Goal: Task Accomplishment & Management: Manage account settings

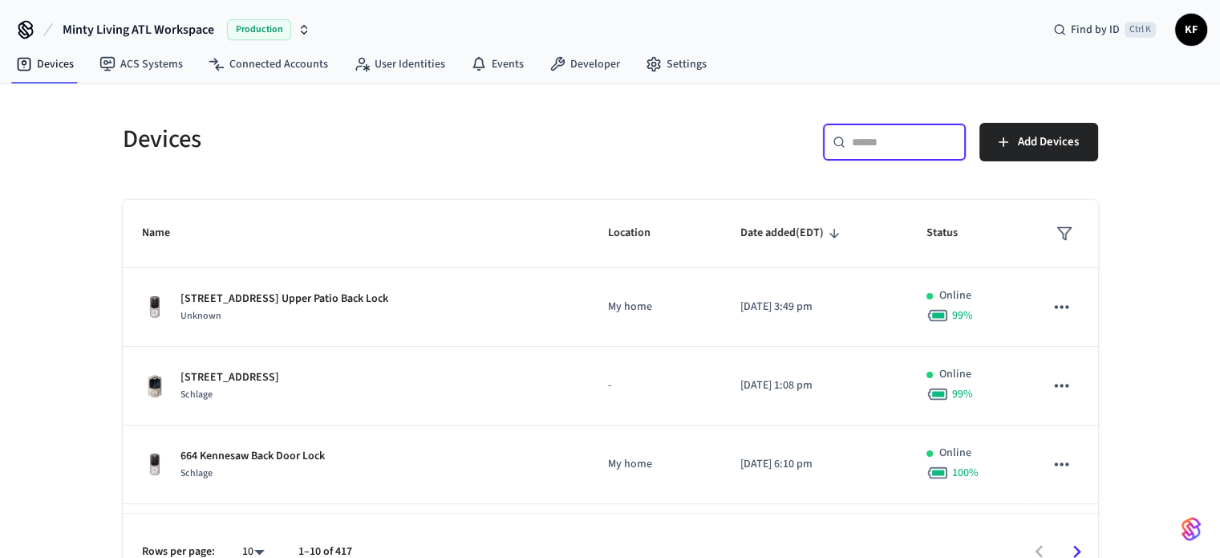
click at [867, 144] on input "text" at bounding box center [904, 142] width 104 height 16
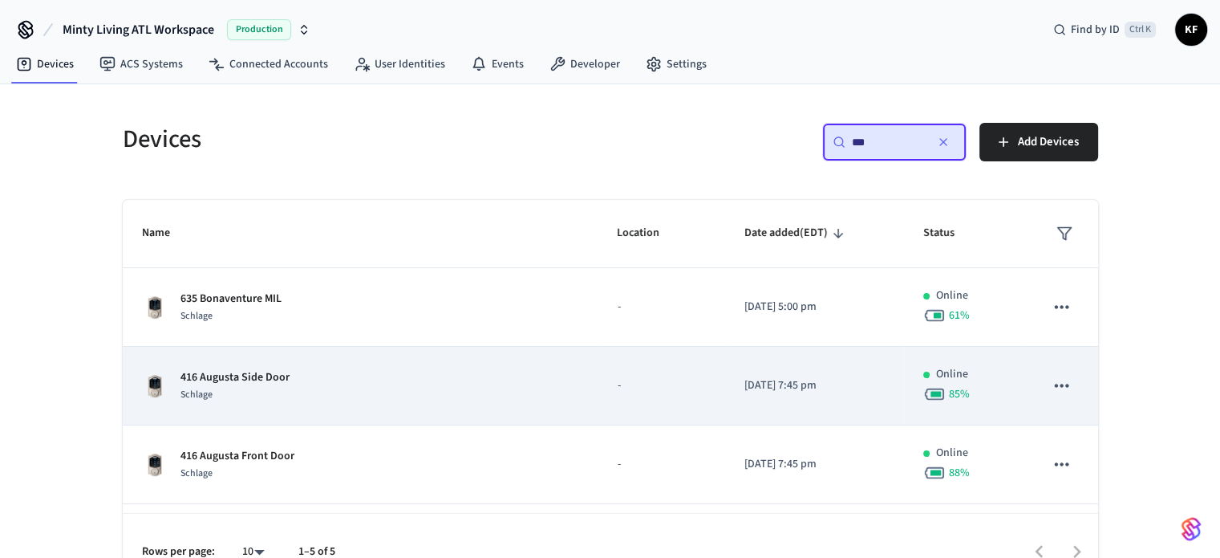
click at [227, 387] on div "Schlage" at bounding box center [235, 394] width 109 height 17
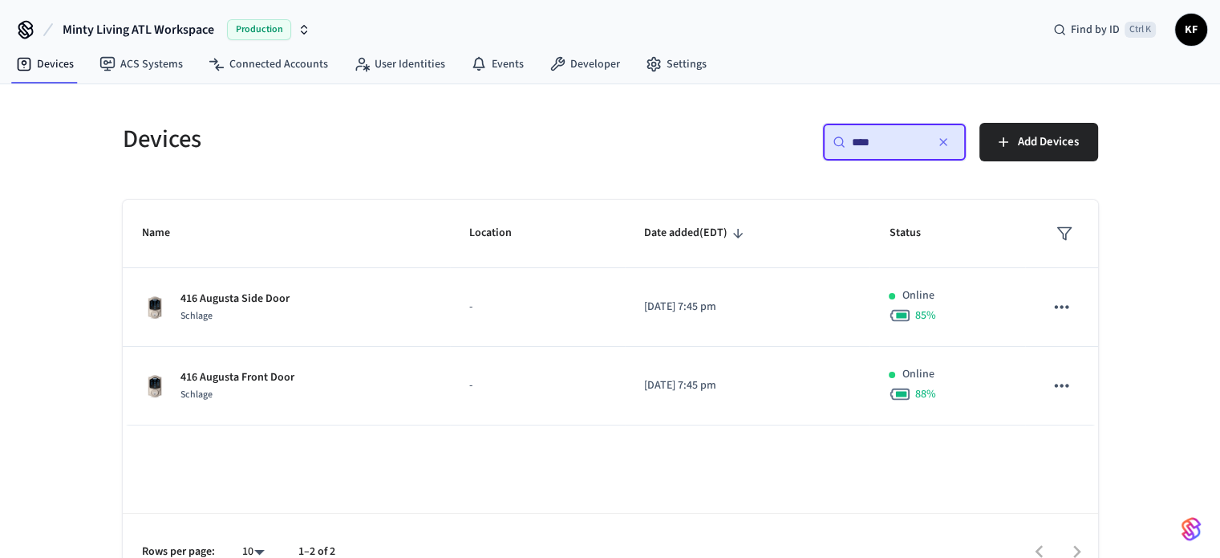
click at [899, 137] on input "***" at bounding box center [888, 142] width 72 height 16
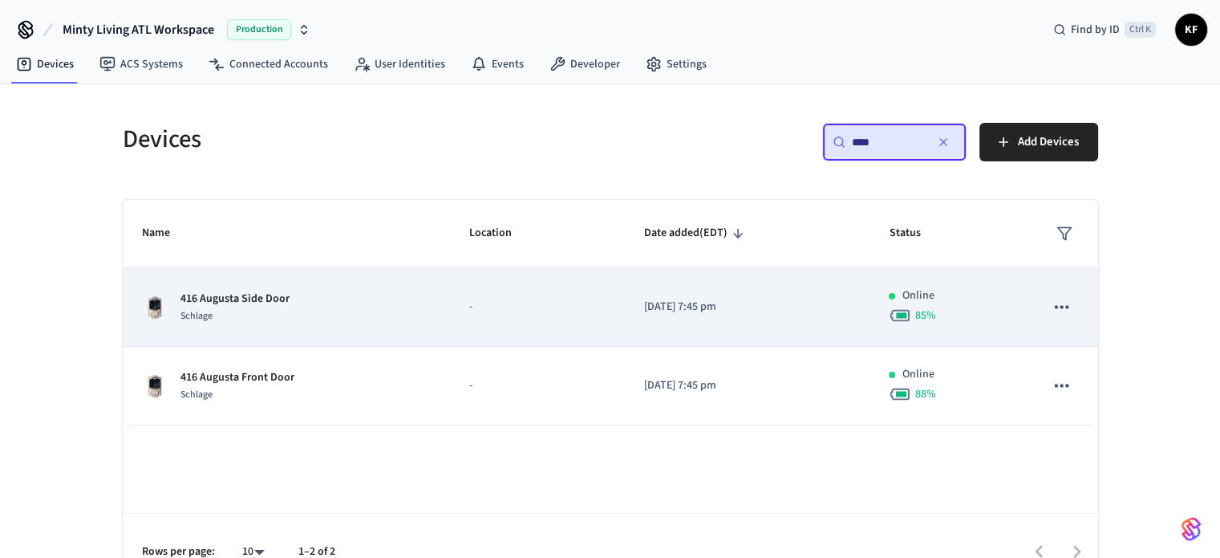
type input "***"
click at [365, 320] on div "416 Augusta Side Door Schlage" at bounding box center [286, 307] width 289 height 34
click at [260, 330] on td "416 Augusta Side Door Schlage" at bounding box center [286, 307] width 327 height 79
click at [404, 320] on div "416 Augusta Side Door Schlage" at bounding box center [286, 307] width 289 height 34
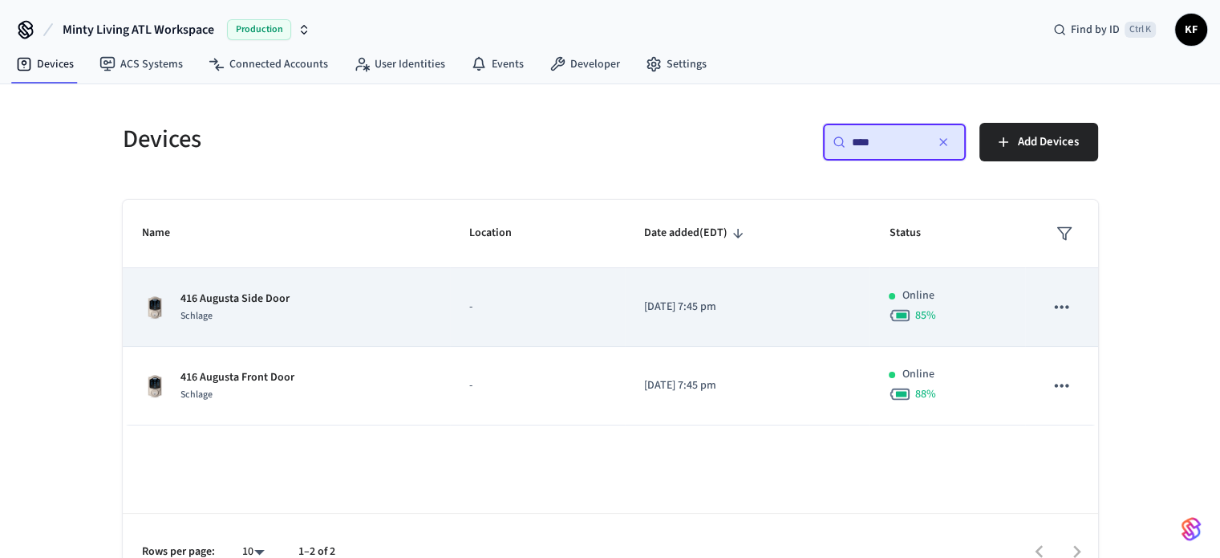
drag, startPoint x: 404, startPoint y: 320, endPoint x: 282, endPoint y: 324, distance: 122.0
click at [282, 324] on td "416 Augusta Side Door Schlage" at bounding box center [286, 307] width 327 height 79
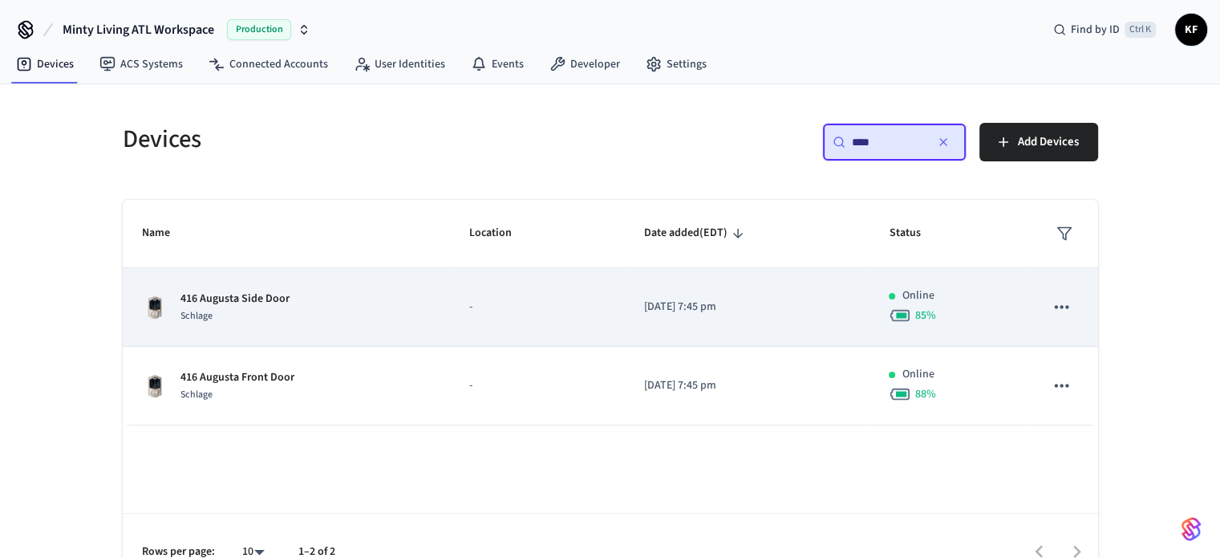
click at [209, 290] on p "416 Augusta Side Door" at bounding box center [235, 298] width 109 height 17
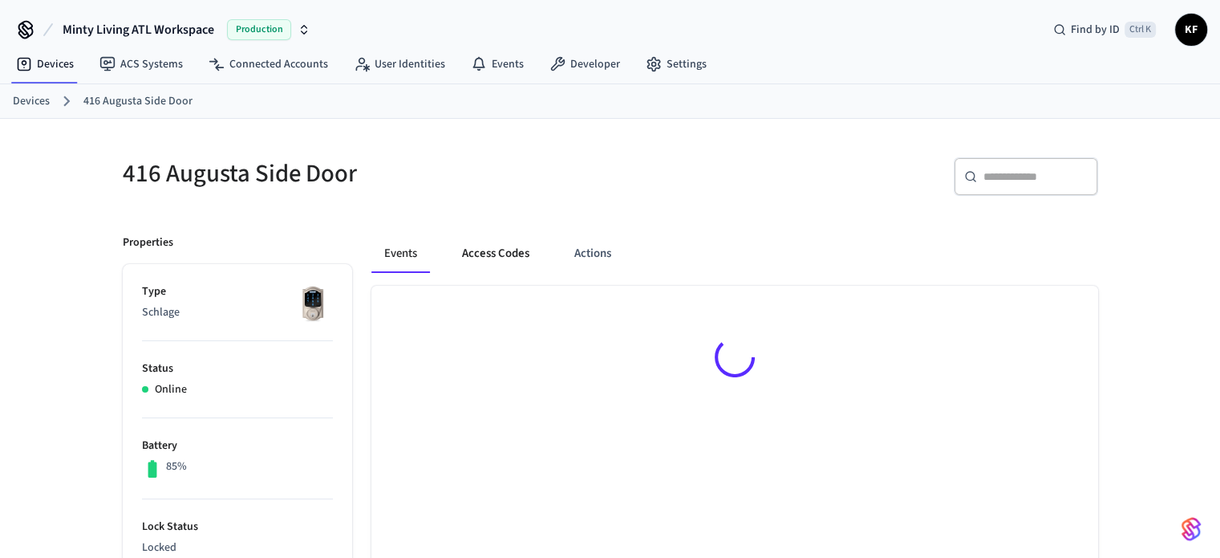
click at [488, 244] on button "Access Codes" at bounding box center [495, 253] width 93 height 39
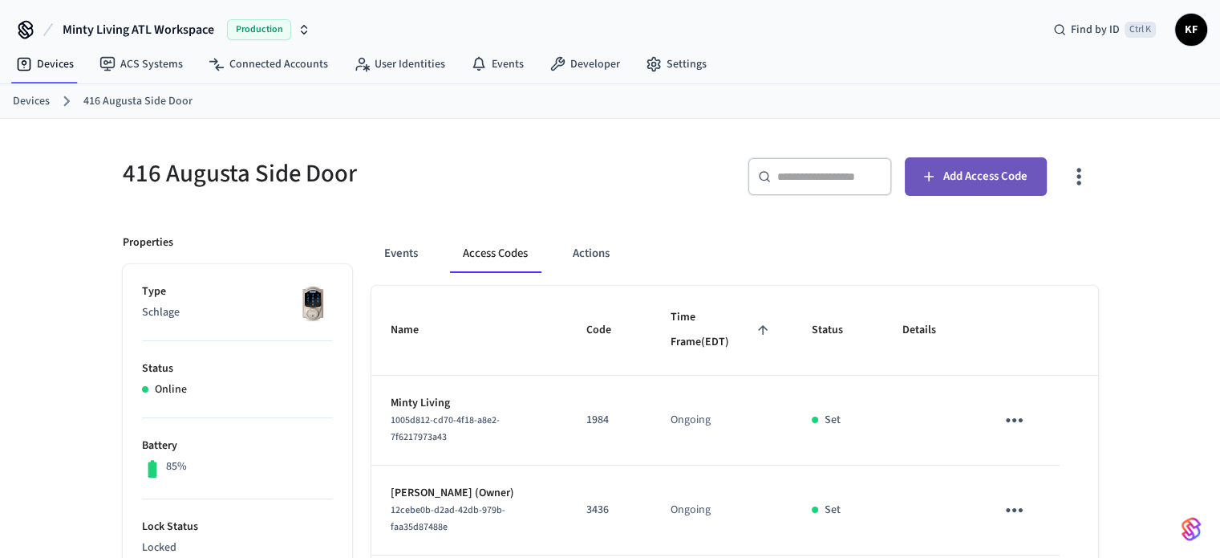
click at [947, 187] on button "Add Access Code" at bounding box center [976, 176] width 142 height 39
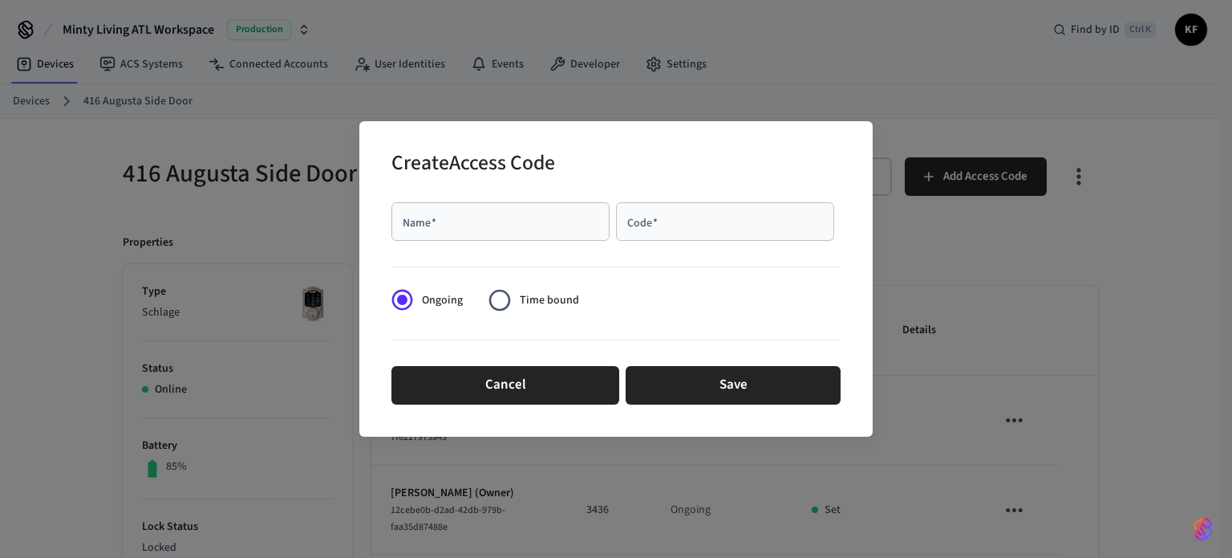
drag, startPoint x: 452, startPoint y: 208, endPoint x: 412, endPoint y: 233, distance: 47.9
click at [412, 233] on div "Name   *" at bounding box center [501, 221] width 218 height 39
drag, startPoint x: 412, startPoint y: 233, endPoint x: 406, endPoint y: 219, distance: 14.7
click at [406, 219] on input "Name   *" at bounding box center [500, 221] width 199 height 16
paste input "**********"
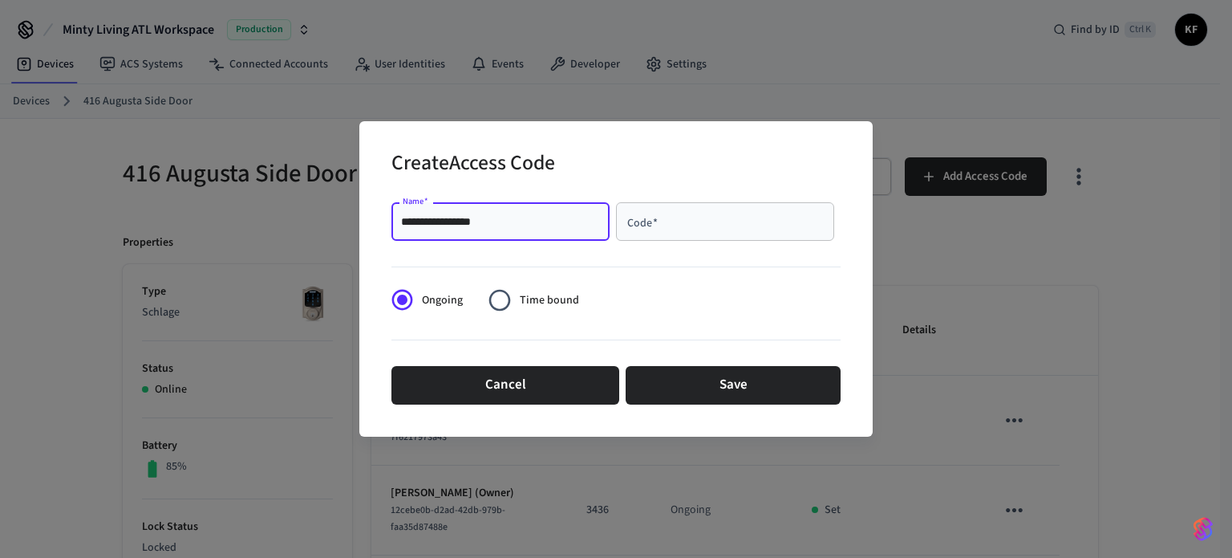
type input "**********"
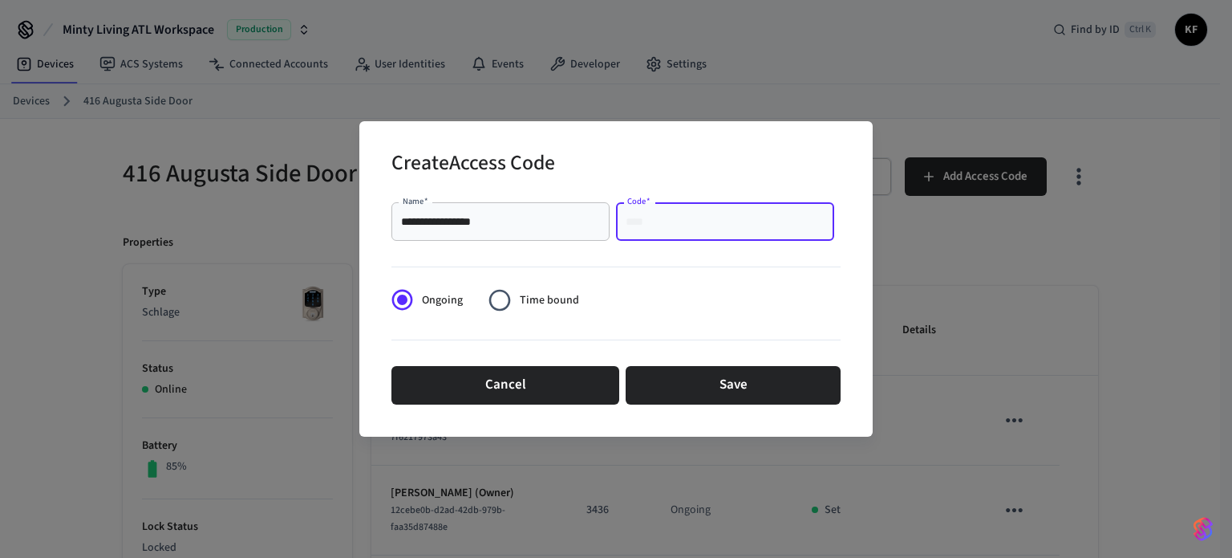
click at [664, 220] on input "Code   *" at bounding box center [725, 221] width 199 height 16
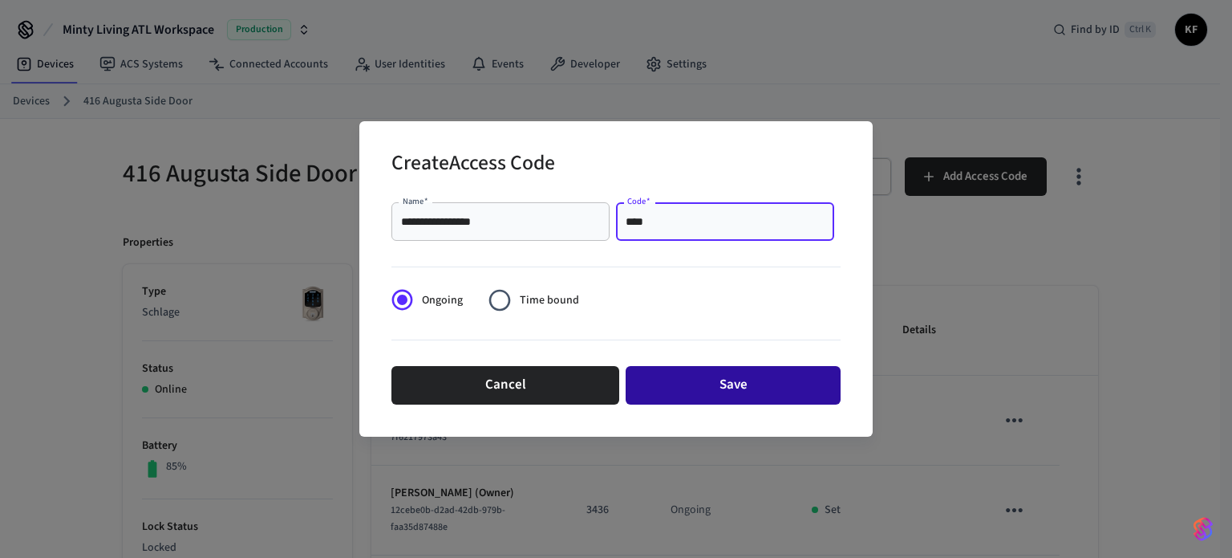
type input "****"
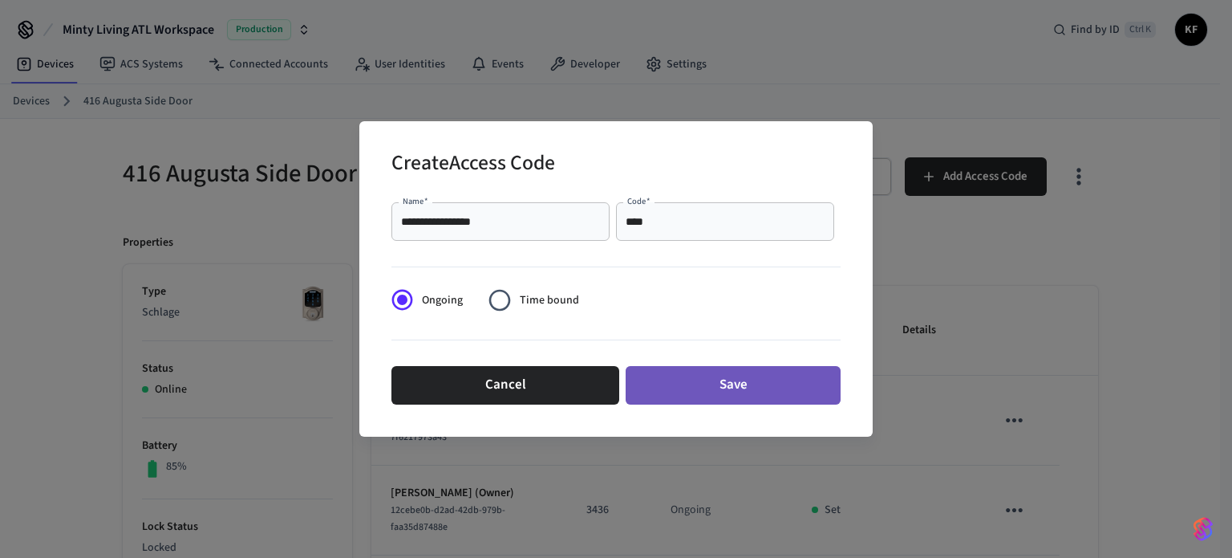
click at [705, 400] on button "Save" at bounding box center [733, 385] width 215 height 39
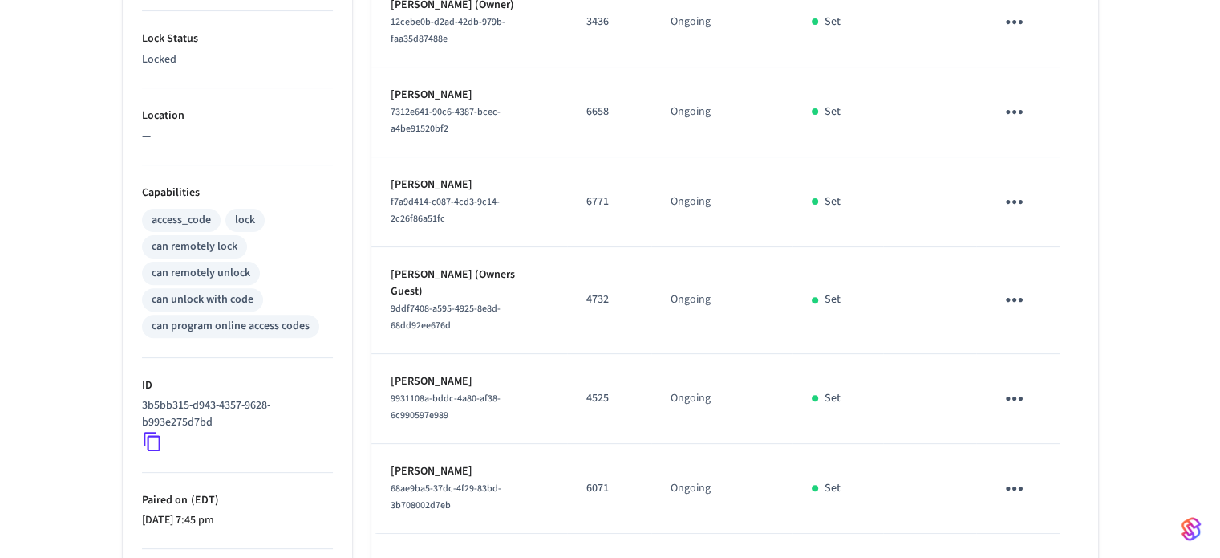
scroll to position [492, 0]
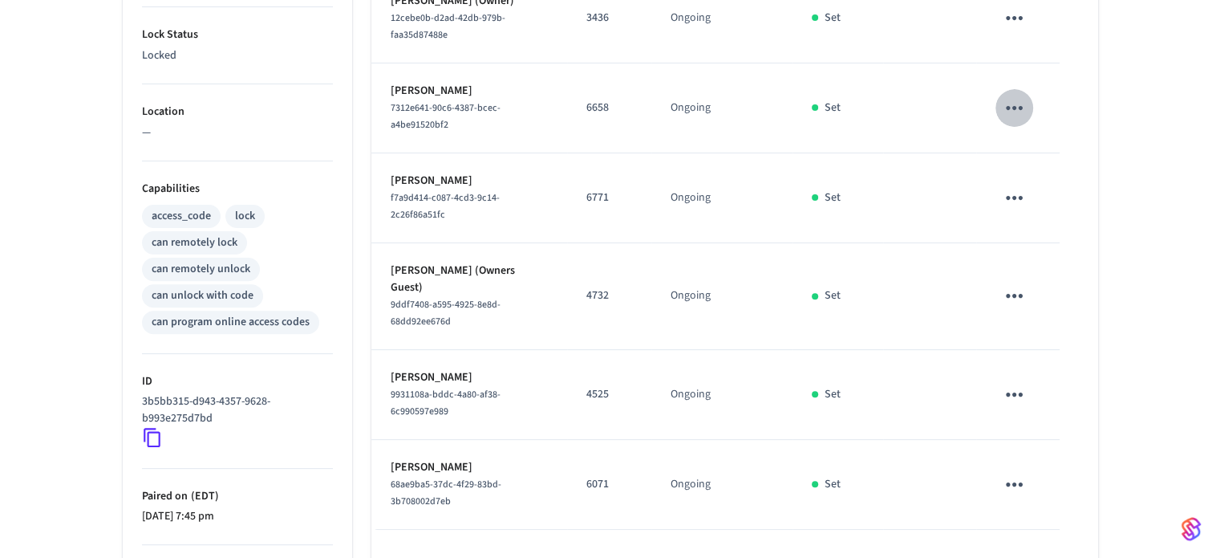
click at [1015, 106] on icon "sticky table" at bounding box center [1014, 108] width 17 height 4
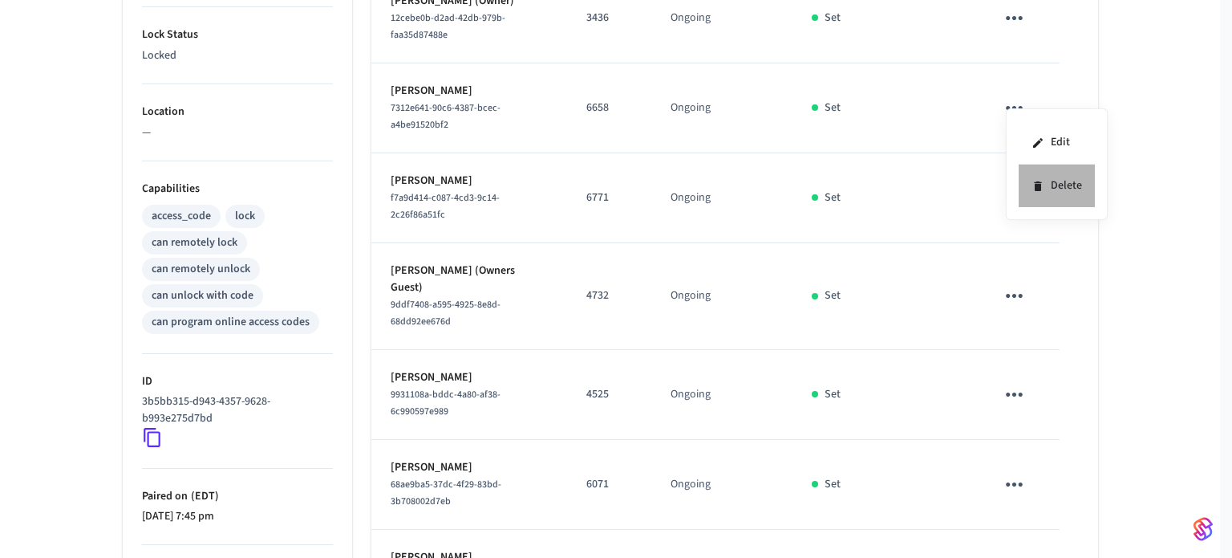
click at [1046, 185] on li "Delete" at bounding box center [1057, 185] width 76 height 43
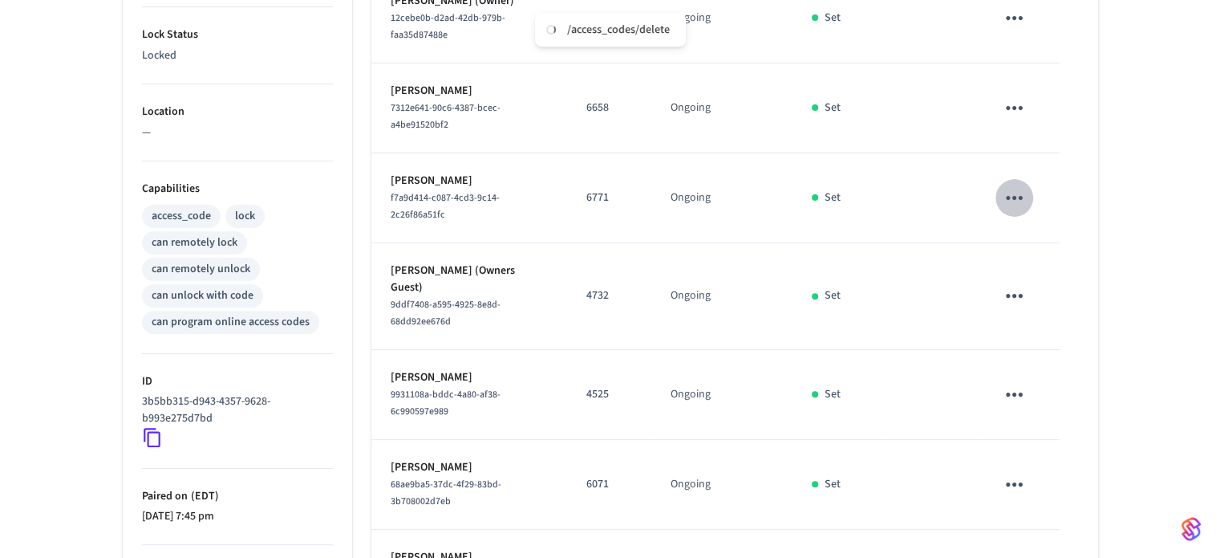
click at [1018, 190] on icon "sticky table" at bounding box center [1014, 197] width 25 height 25
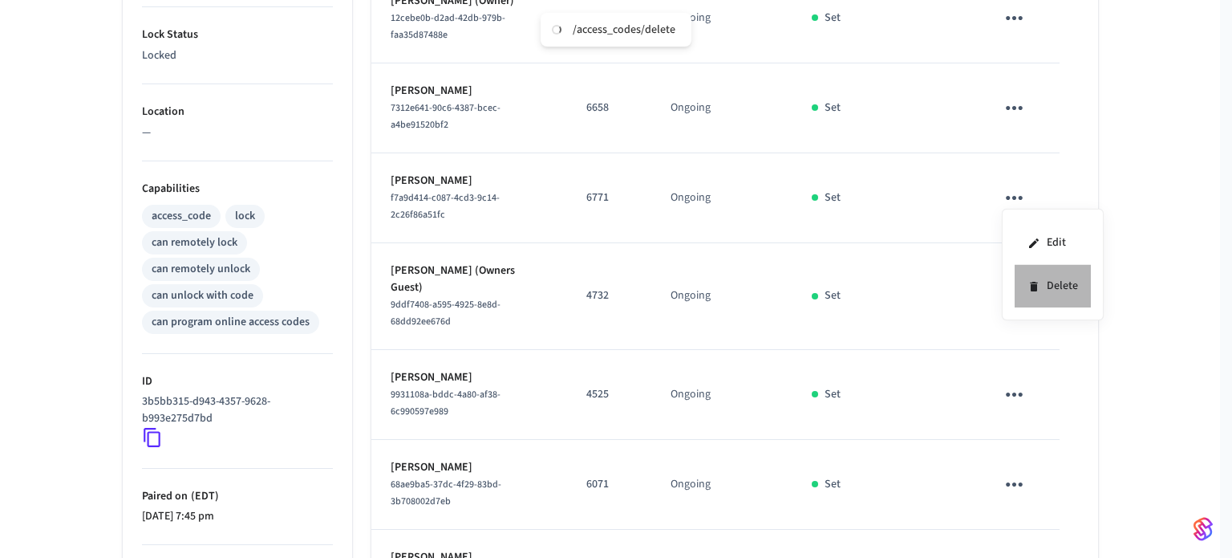
click at [1065, 294] on li "Delete" at bounding box center [1053, 286] width 76 height 43
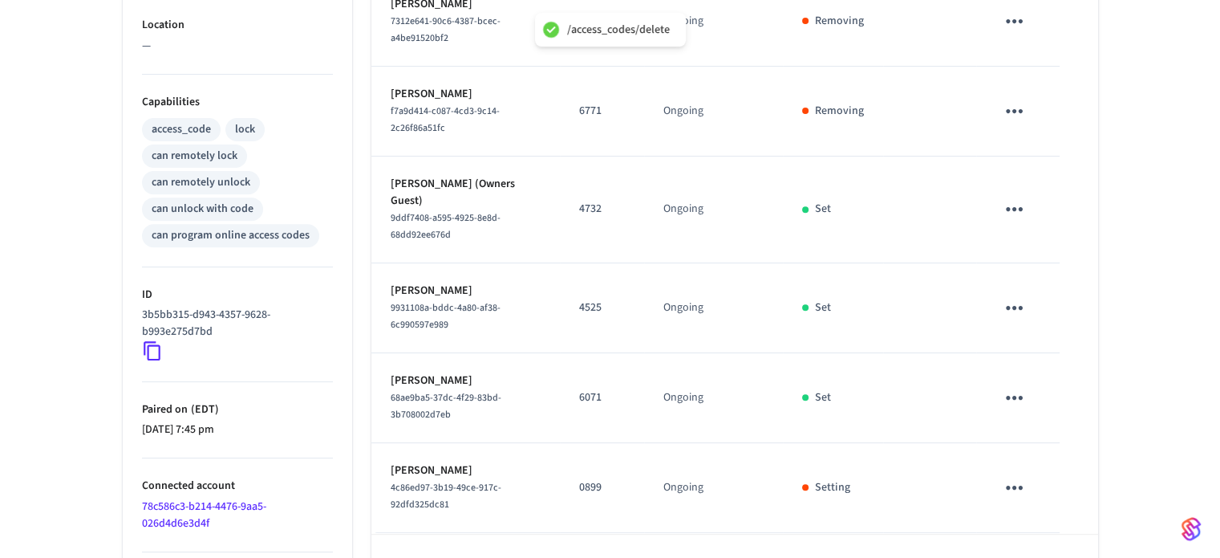
scroll to position [580, 0]
click at [1009, 294] on icon "sticky table" at bounding box center [1014, 306] width 25 height 25
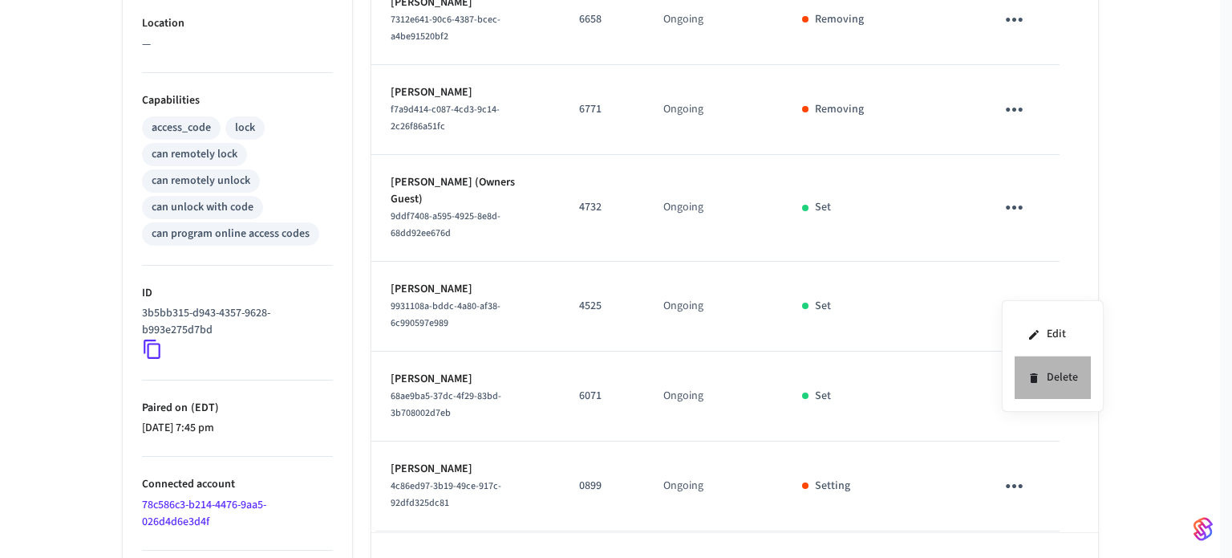
click at [1053, 371] on li "Delete" at bounding box center [1053, 377] width 76 height 43
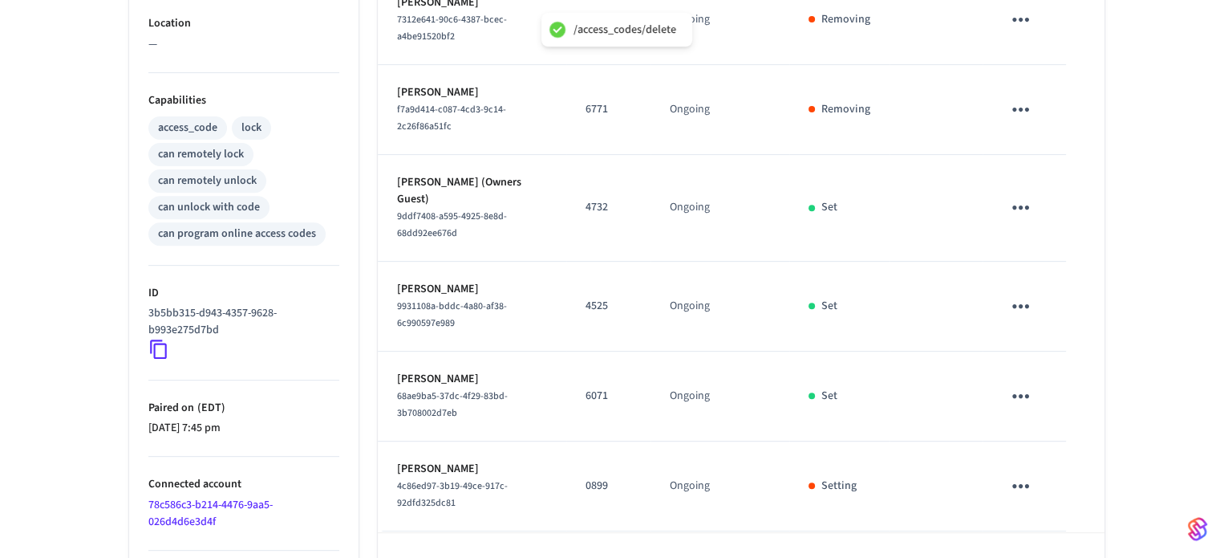
scroll to position [0, 0]
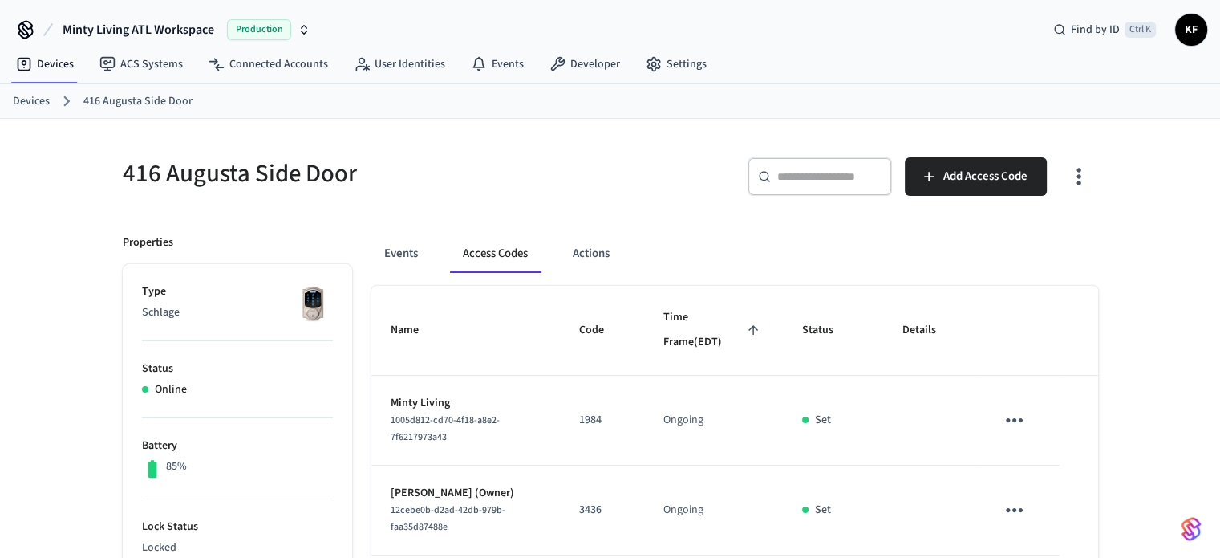
click at [26, 104] on link "Devices" at bounding box center [31, 101] width 37 height 17
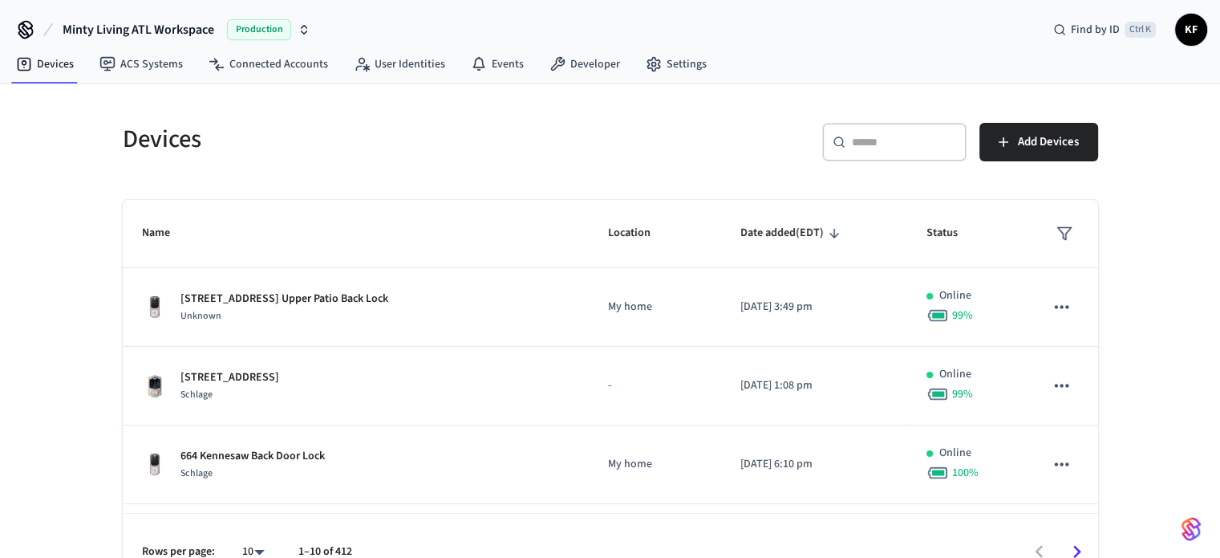
click at [857, 151] on div "​ ​" at bounding box center [894, 142] width 144 height 39
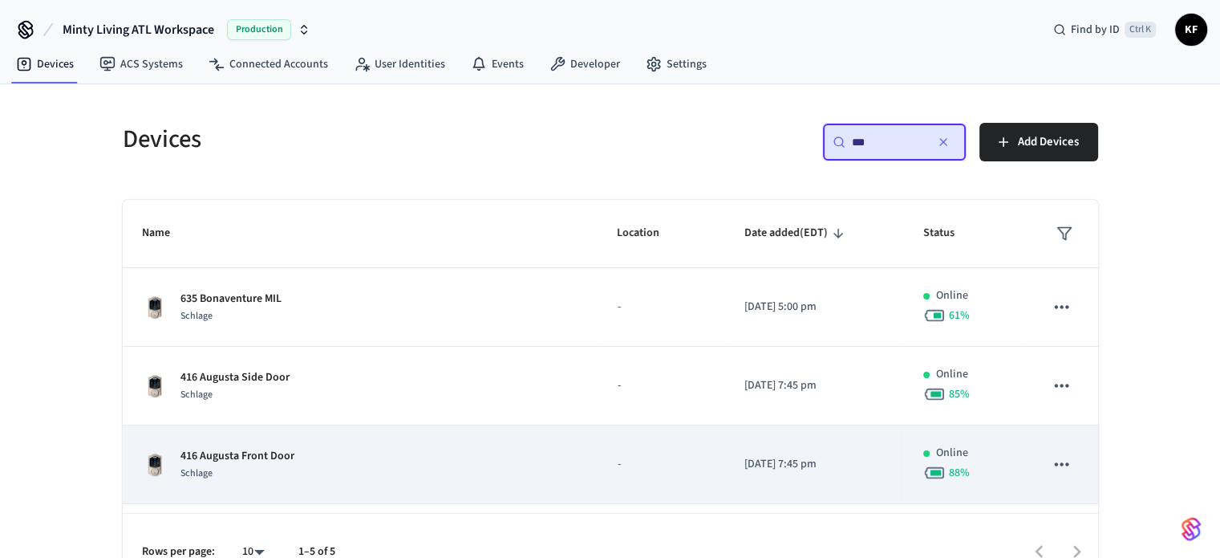
type input "***"
click at [461, 466] on div "416 Augusta Front Door Schlage" at bounding box center [360, 465] width 437 height 34
click at [369, 474] on div "416 Augusta Front Door Schlage" at bounding box center [360, 465] width 437 height 34
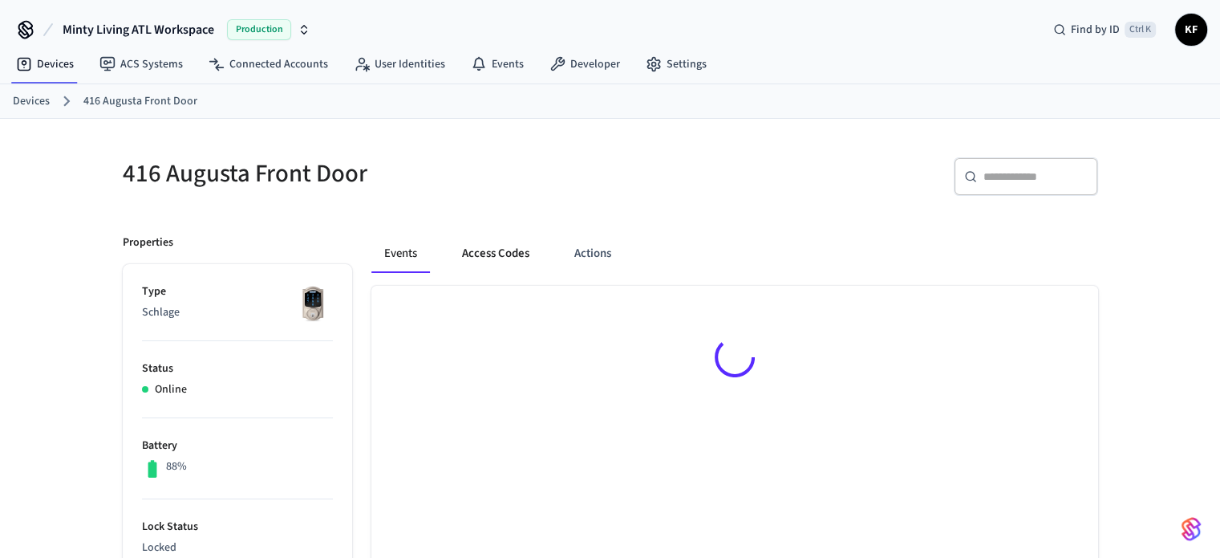
click at [500, 251] on button "Access Codes" at bounding box center [495, 253] width 93 height 39
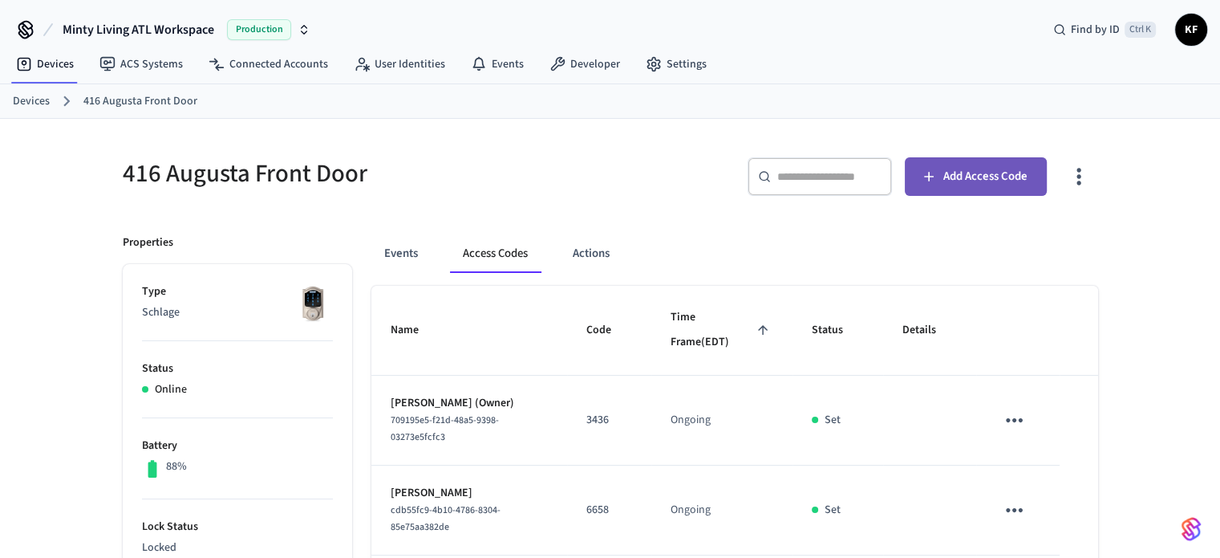
click at [958, 176] on span "Add Access Code" at bounding box center [985, 176] width 84 height 21
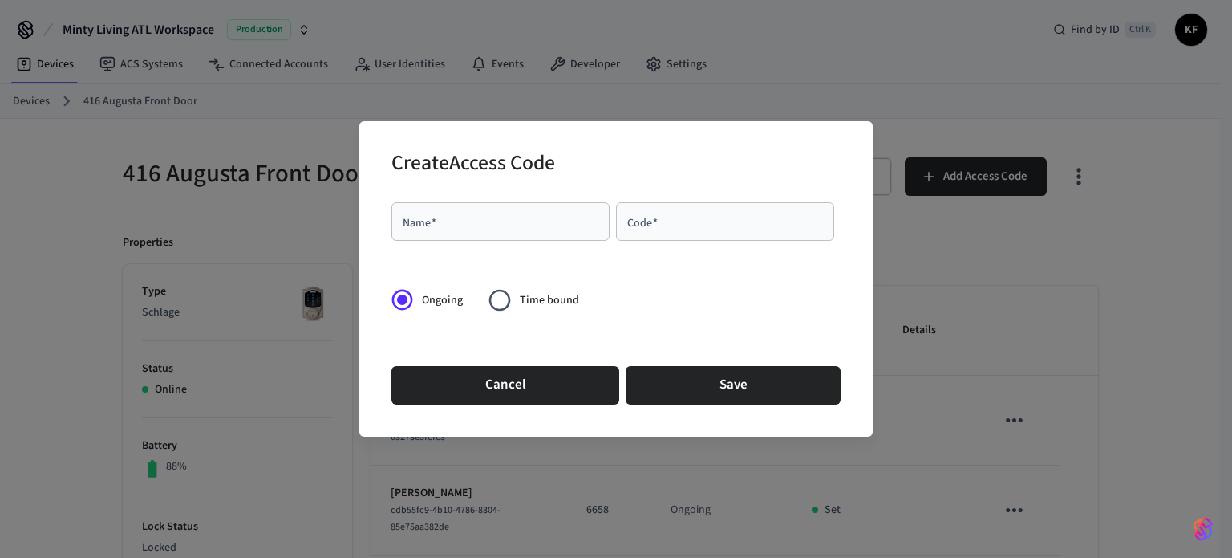
drag, startPoint x: 430, startPoint y: 230, endPoint x: 419, endPoint y: 222, distance: 13.8
click at [419, 222] on input "Name   *" at bounding box center [500, 221] width 199 height 16
paste input "**********"
type input "**********"
click at [671, 234] on div "Code   *" at bounding box center [725, 221] width 218 height 39
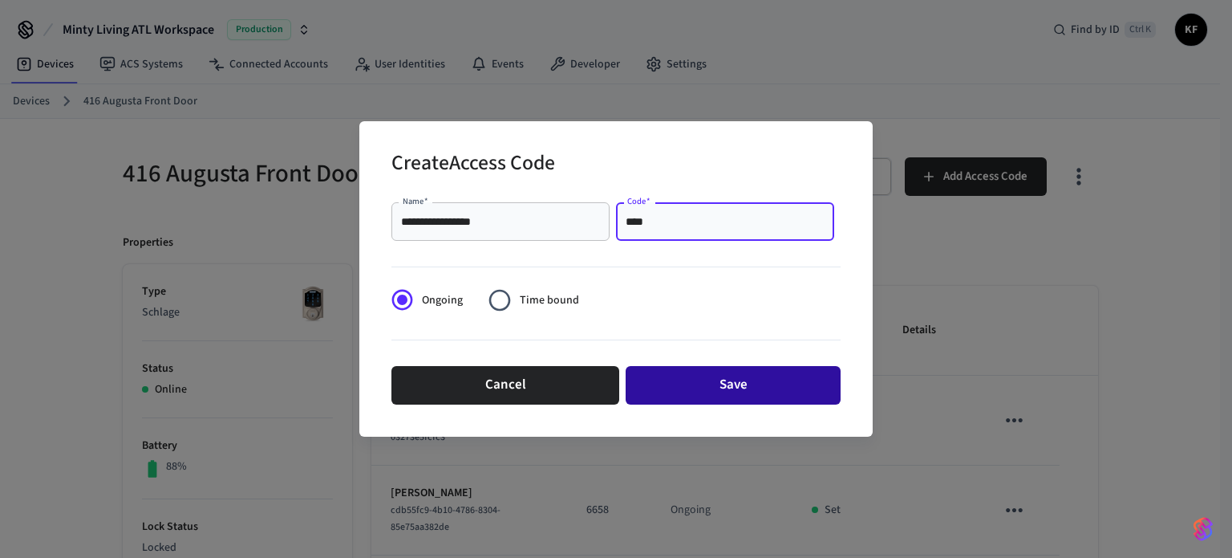
type input "****"
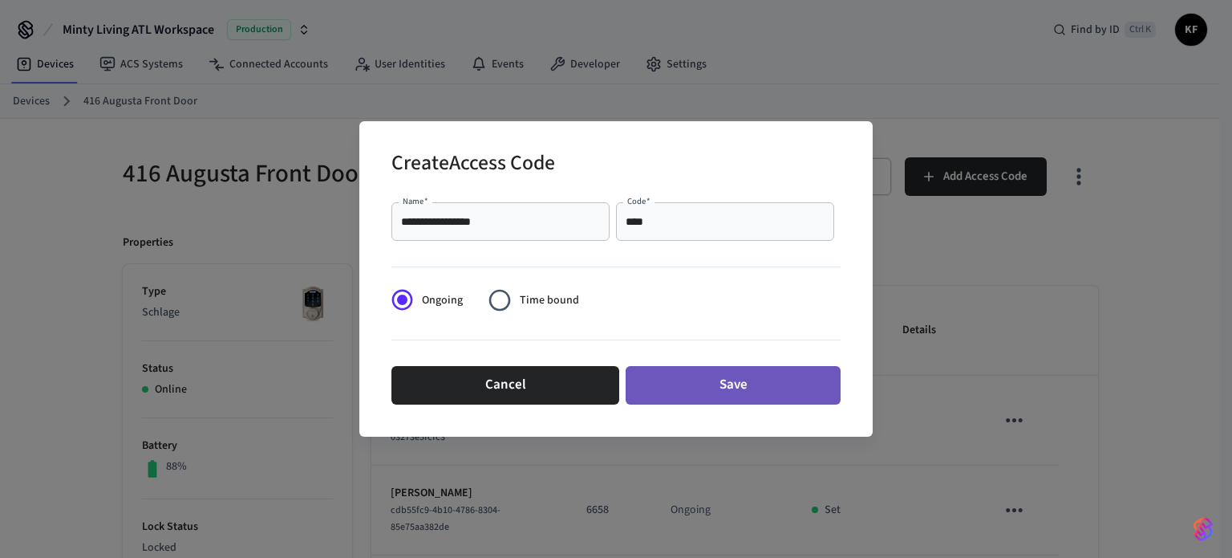
click at [745, 388] on button "Save" at bounding box center [733, 385] width 215 height 39
click at [727, 384] on button "Save" at bounding box center [733, 385] width 215 height 39
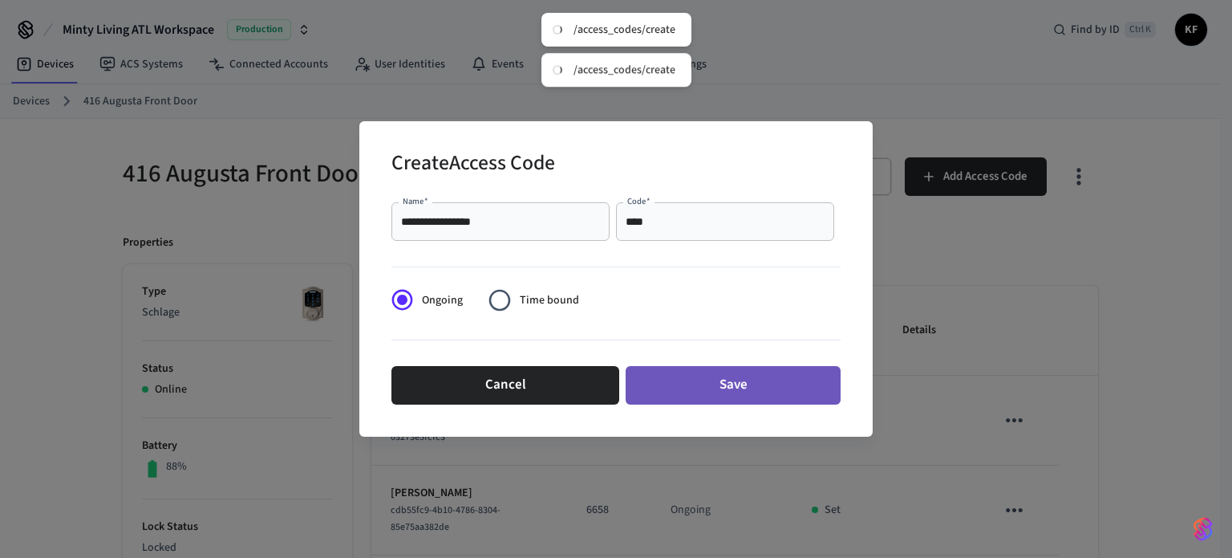
click at [744, 388] on button "Save" at bounding box center [733, 385] width 215 height 39
